Goal: Use online tool/utility: Utilize a website feature to perform a specific function

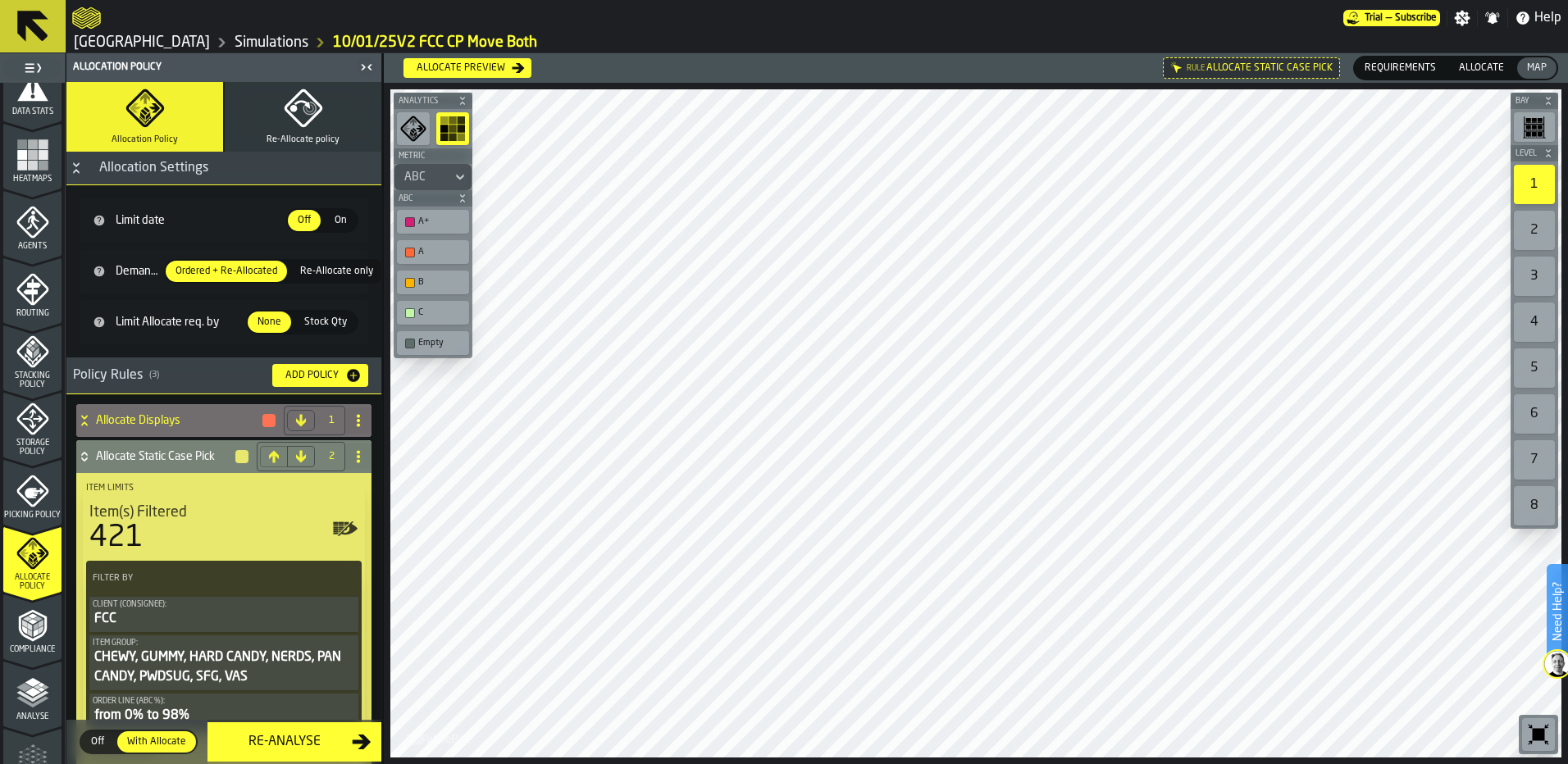
scroll to position [365, 0]
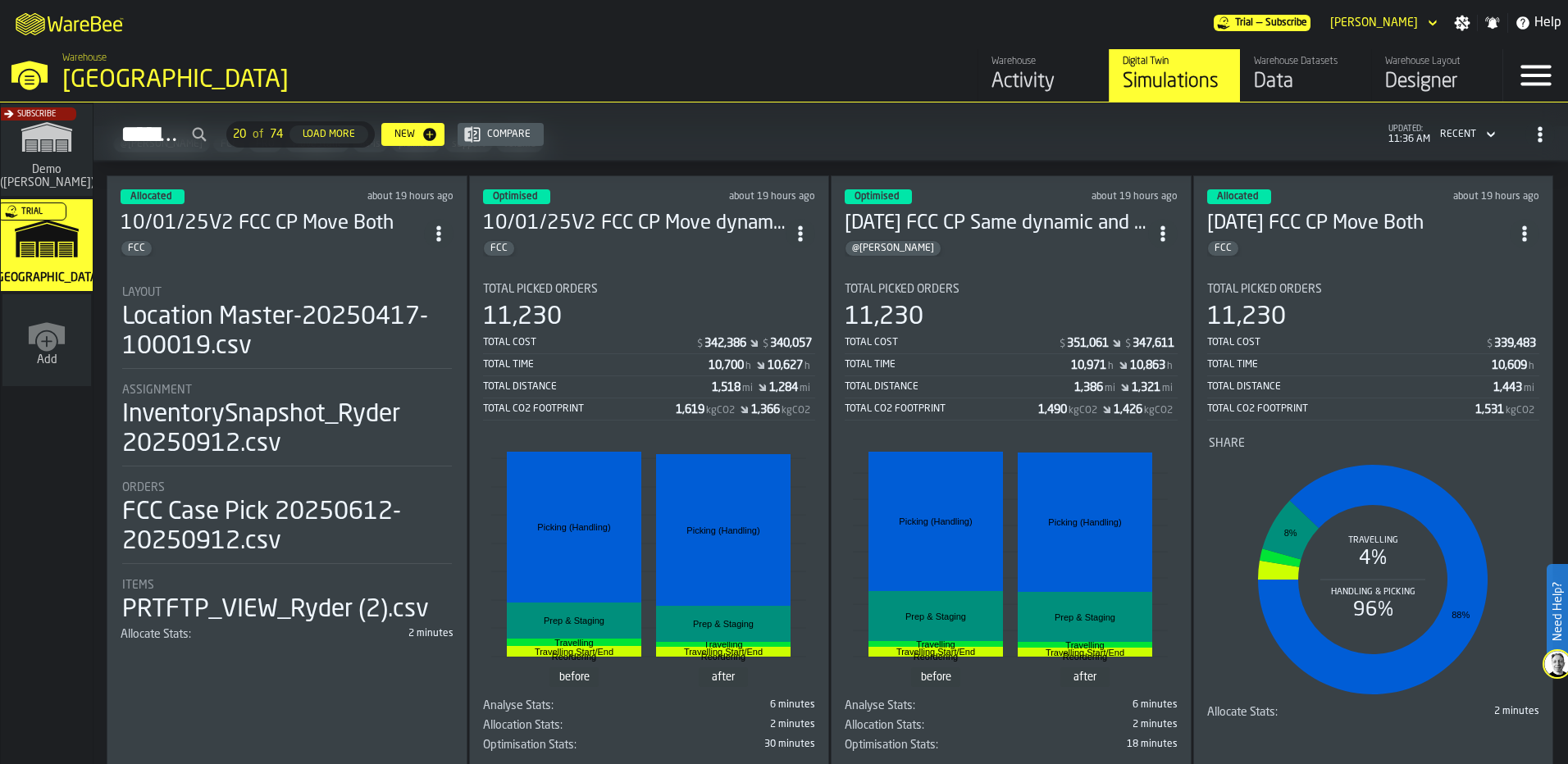
scroll to position [82, 0]
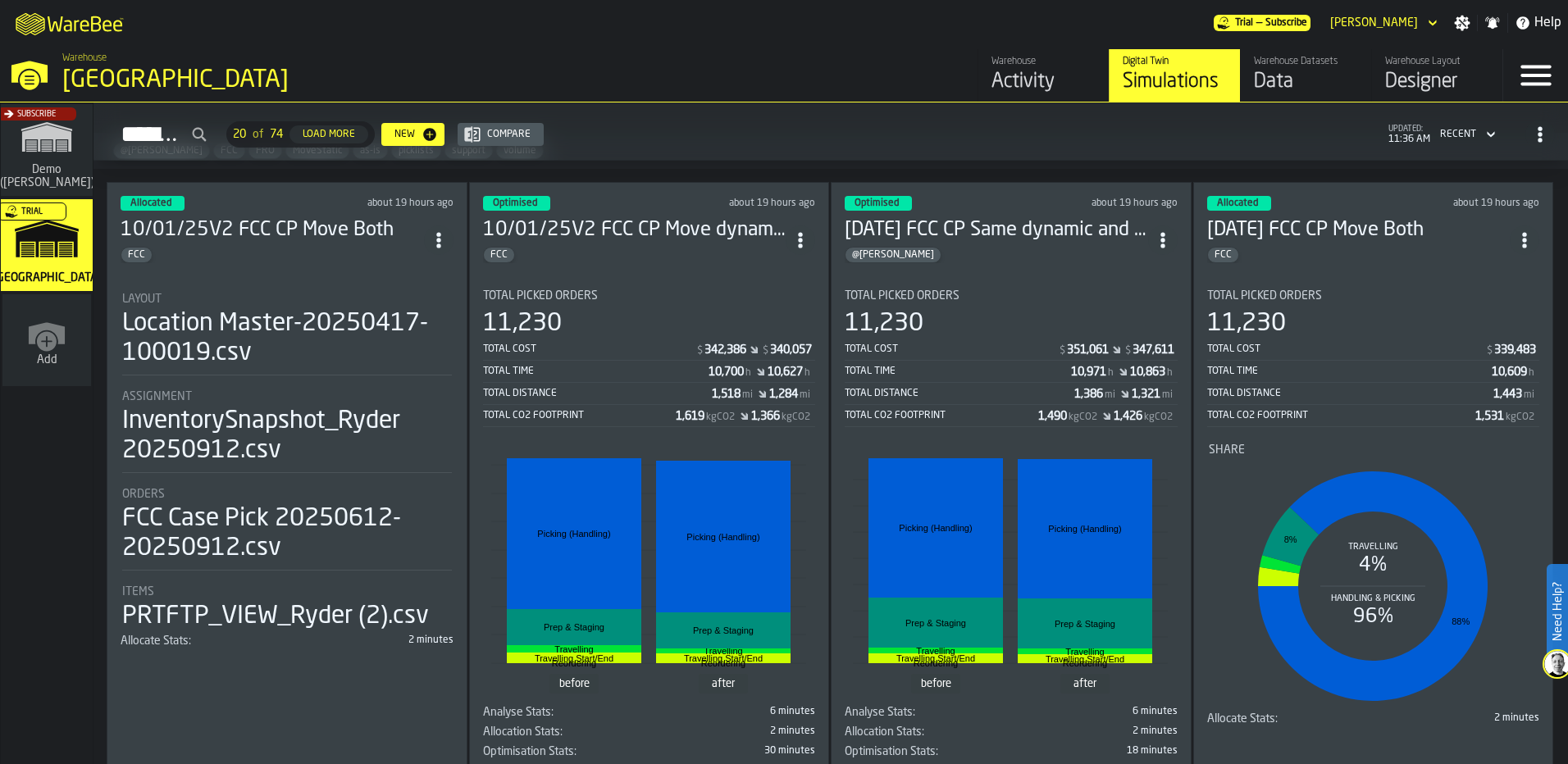
click at [306, 233] on h3 "10/01/25V2 FCC CP Move Both" at bounding box center [272, 231] width 304 height 26
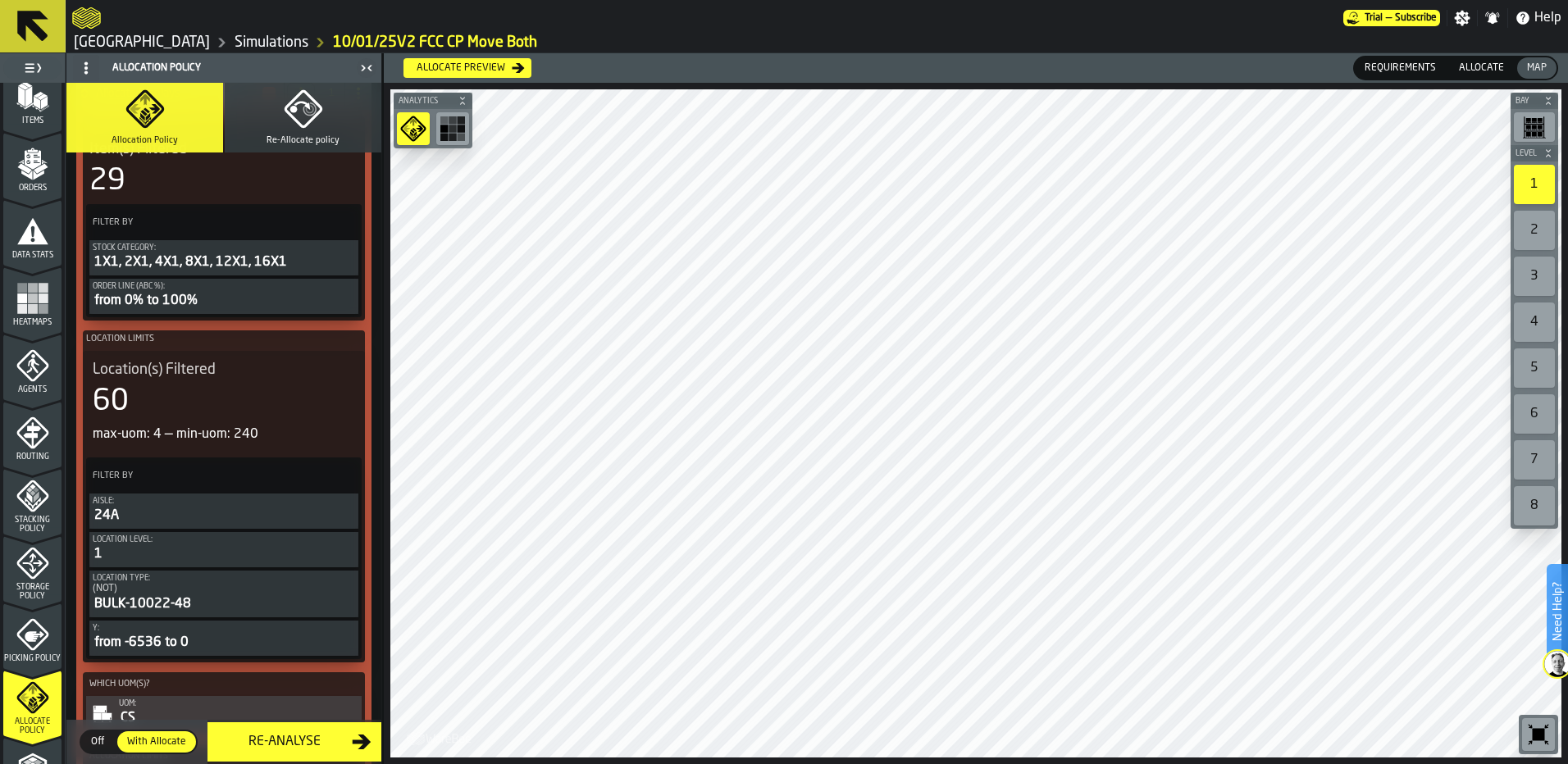
scroll to position [246, 0]
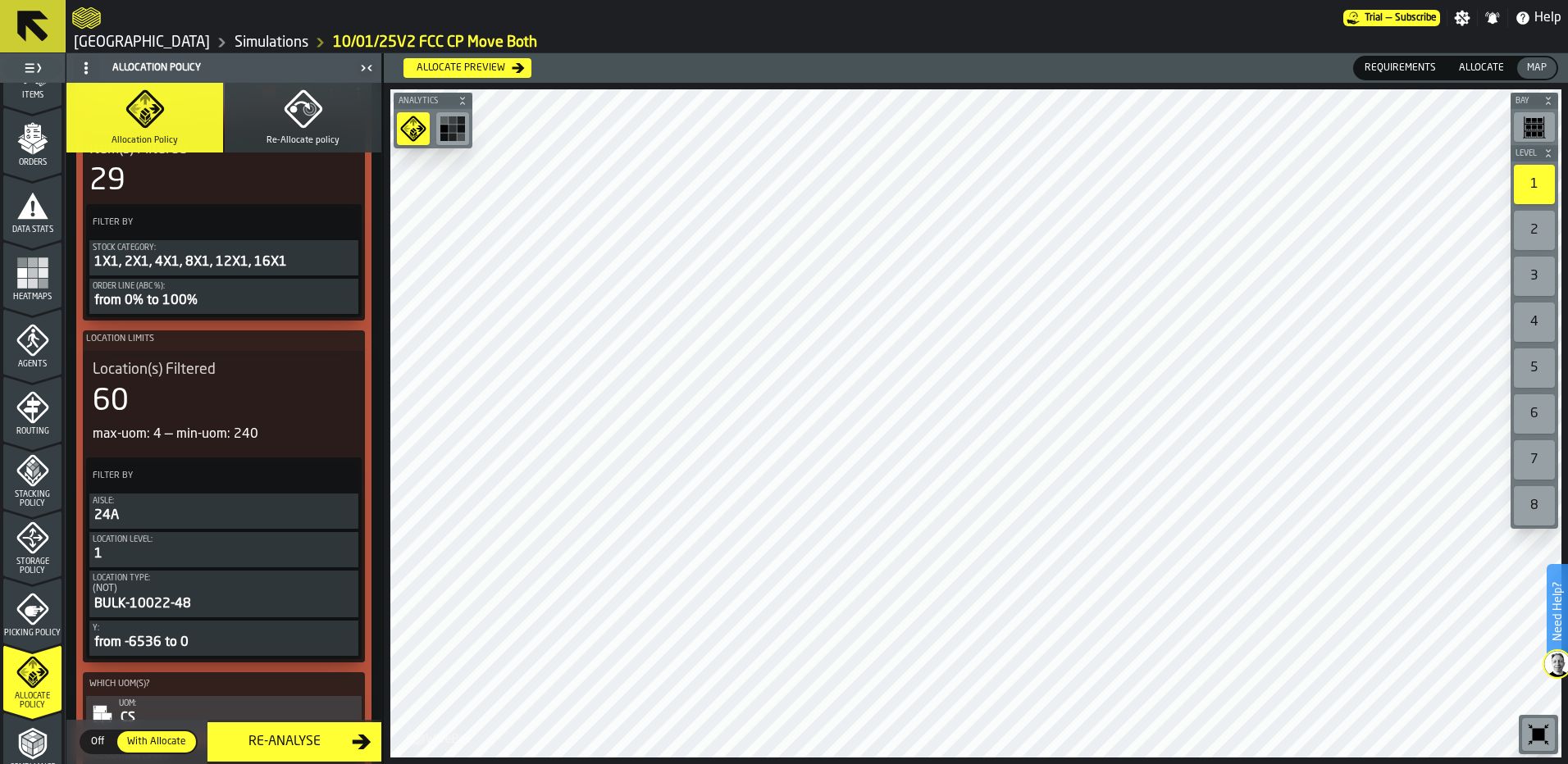
click at [33, 606] on icon "menu Picking Policy" at bounding box center [34, 611] width 20 height 10
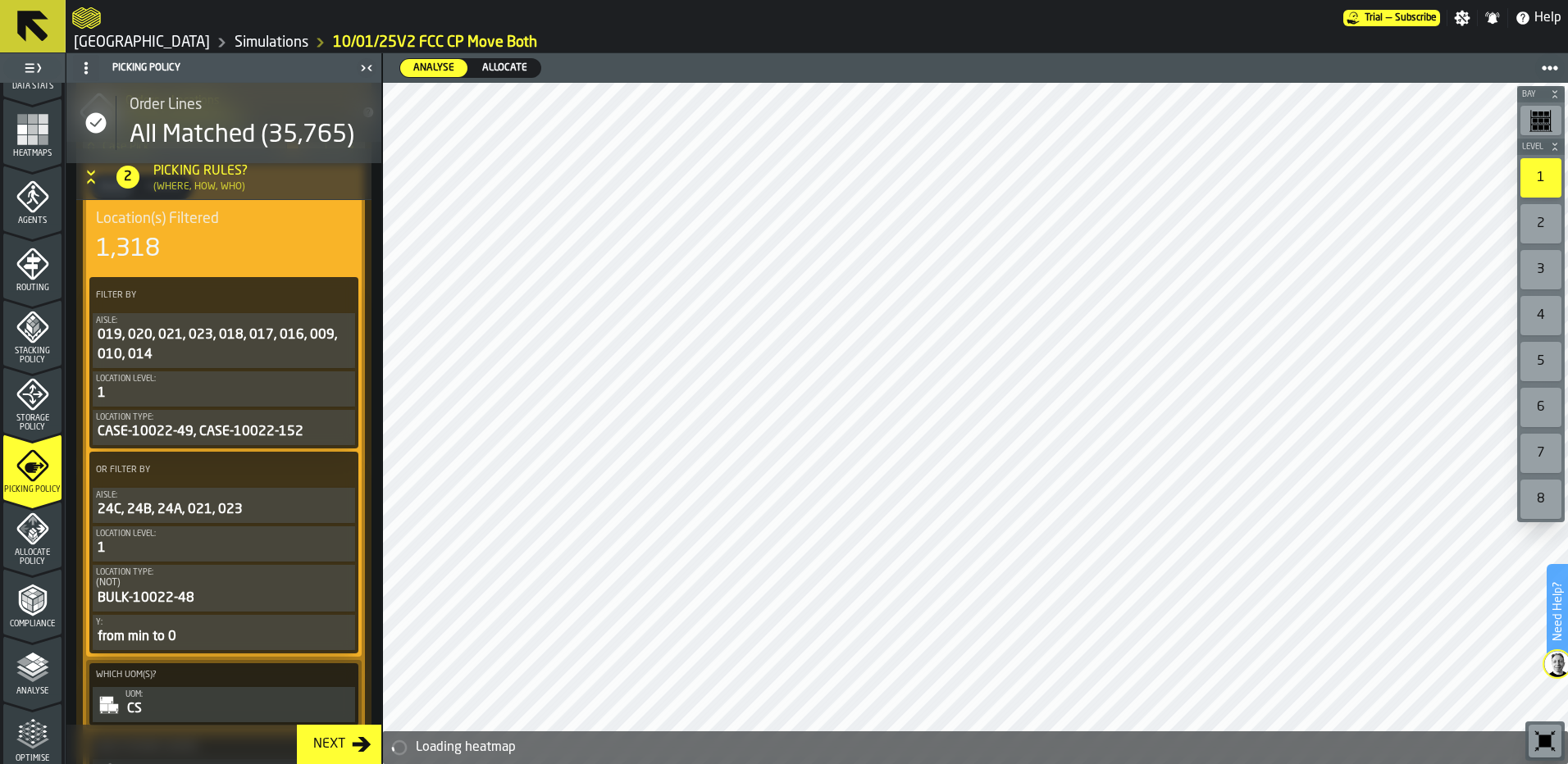
scroll to position [410, 0]
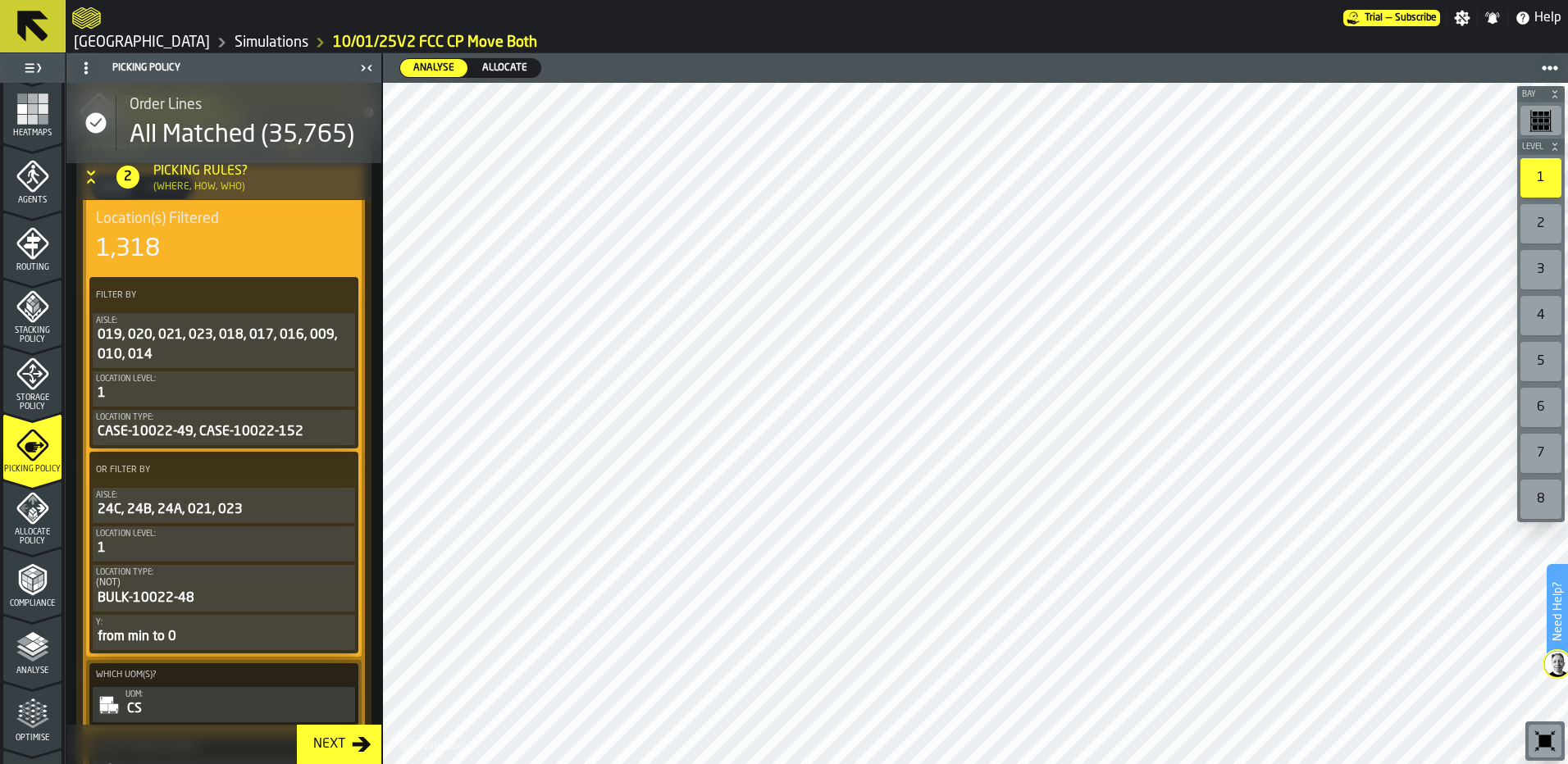
click at [489, 62] on span "Allocate" at bounding box center [504, 68] width 58 height 15
click at [430, 61] on div "Analyse" at bounding box center [434, 68] width 67 height 18
click at [39, 130] on span "Heatmaps" at bounding box center [32, 133] width 58 height 9
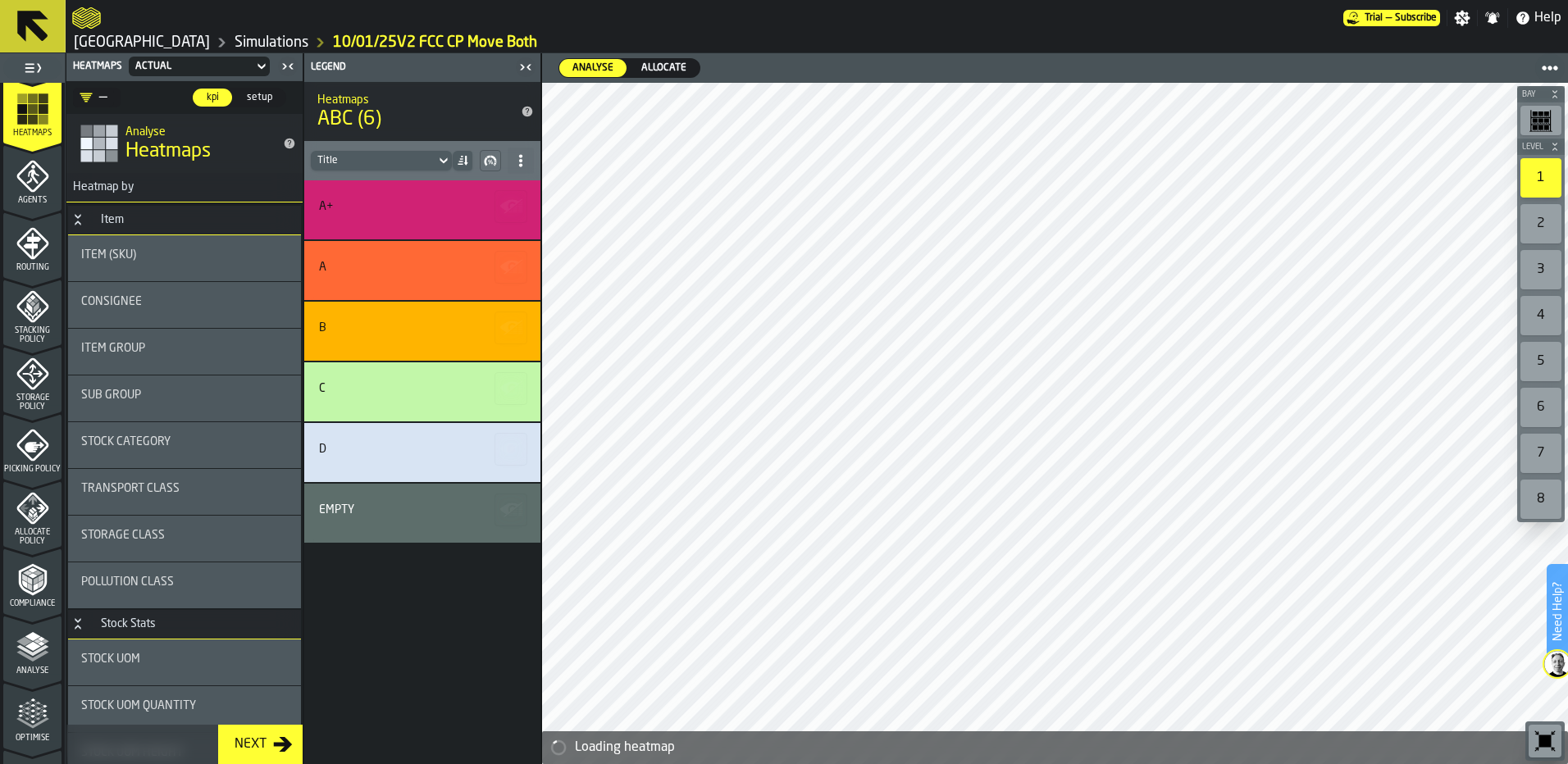
click at [657, 69] on span "Allocate" at bounding box center [663, 68] width 58 height 15
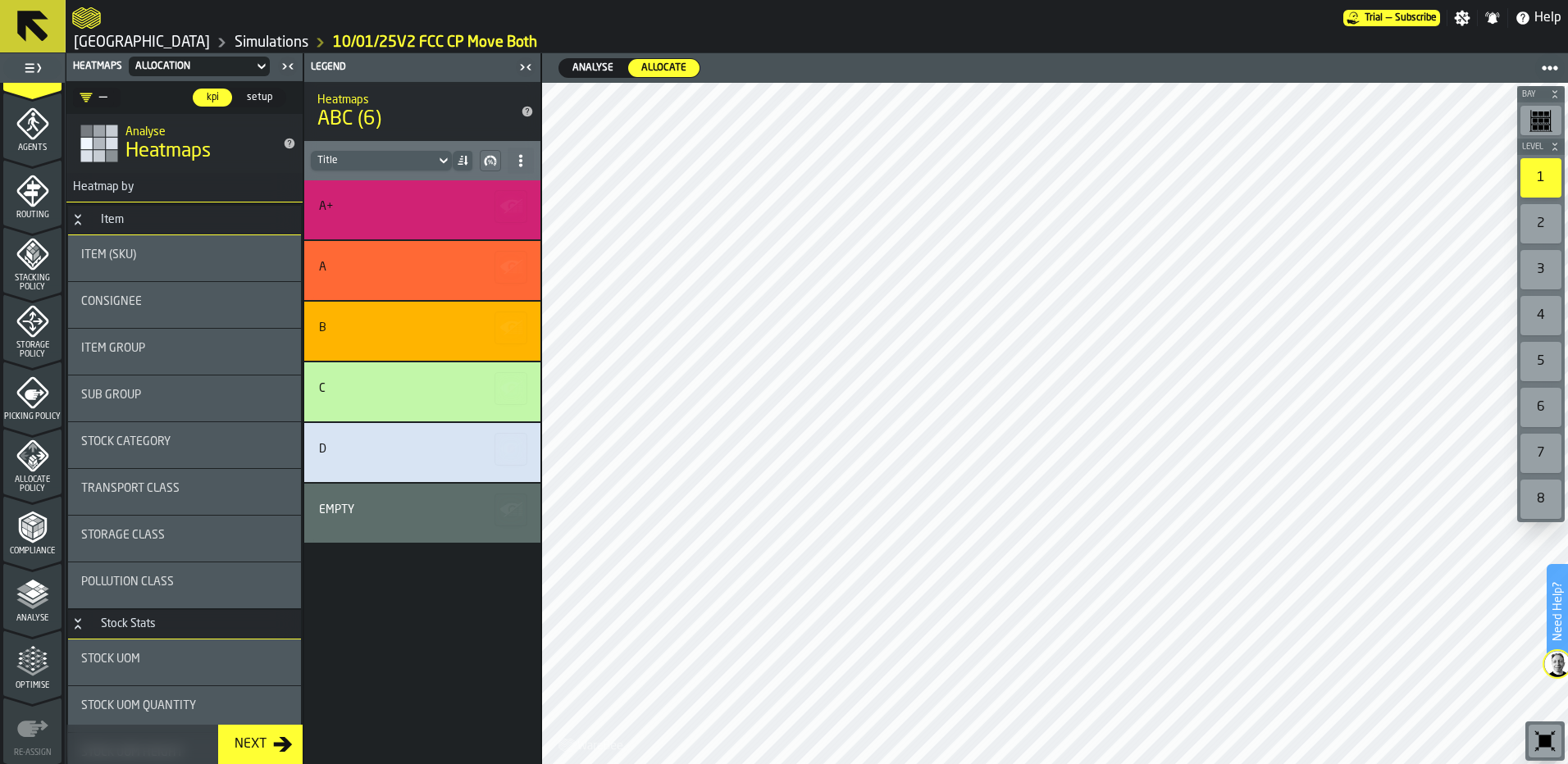
scroll to position [530, 0]
click at [19, 525] on icon "menu Analyse" at bounding box center [33, 526] width 33 height 33
